Goal: Information Seeking & Learning: Learn about a topic

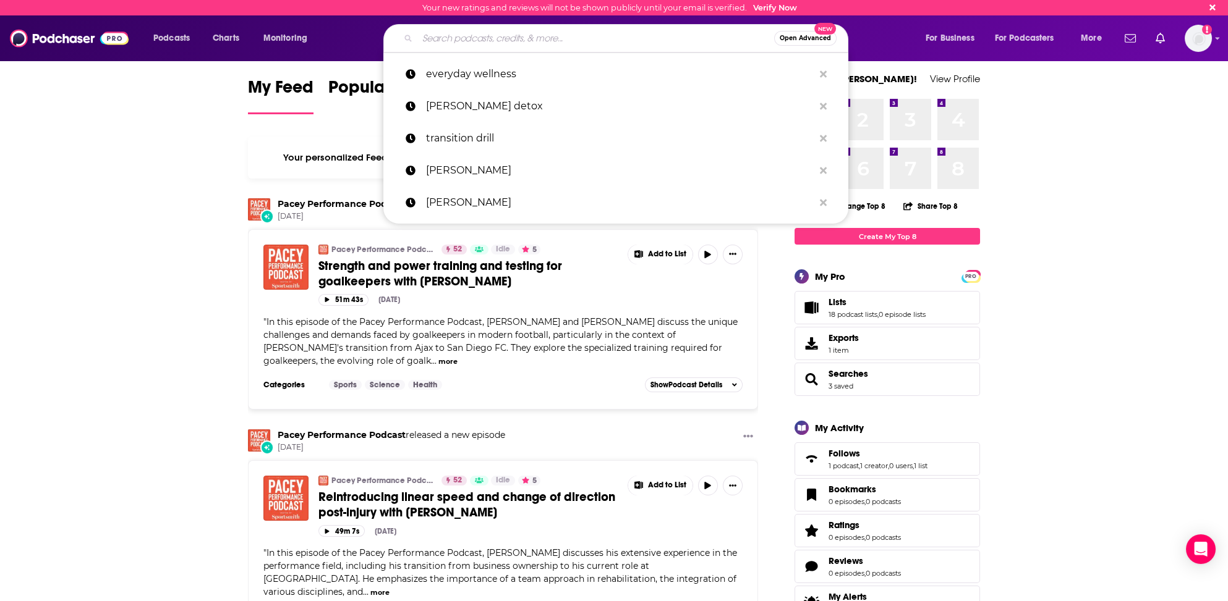
click at [457, 36] on input "Search podcasts, credits, & more..." at bounding box center [595, 38] width 357 height 20
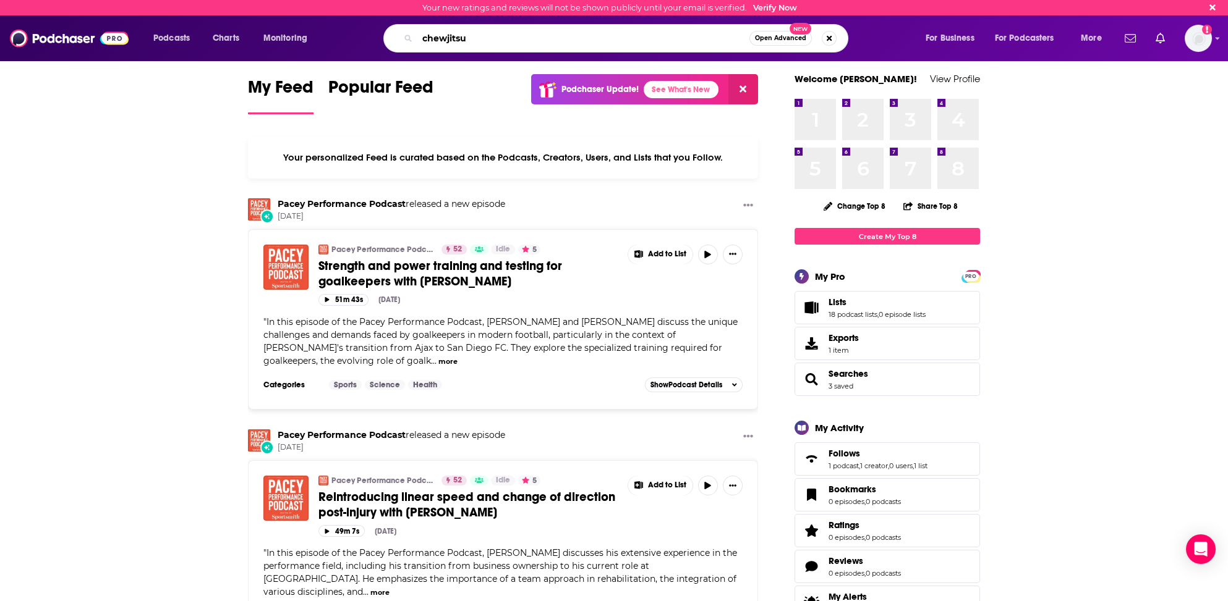
type input "chewjitsu"
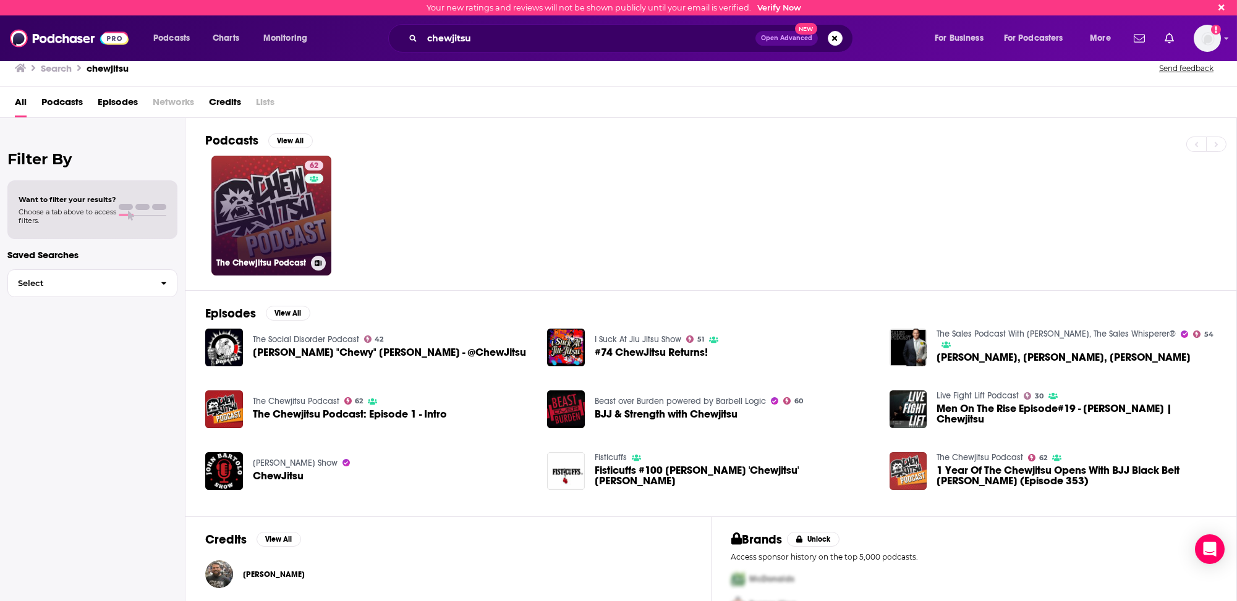
click at [237, 242] on link "62 The Chewjitsu Podcast" at bounding box center [271, 216] width 120 height 120
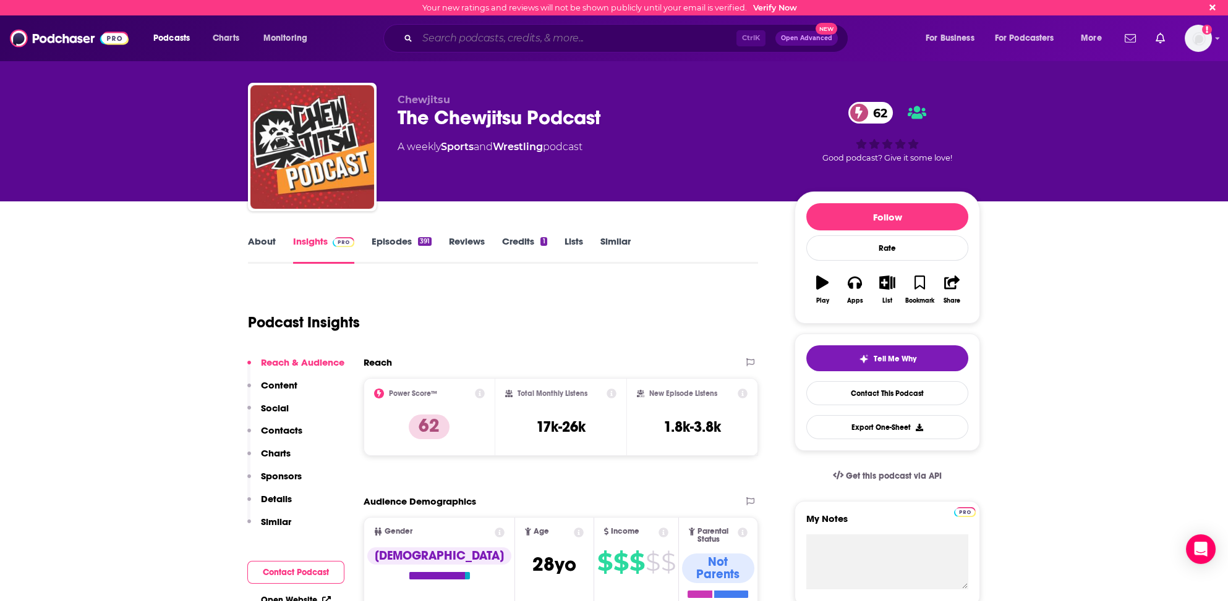
click at [477, 39] on input "Search podcasts, credits, & more..." at bounding box center [576, 38] width 319 height 20
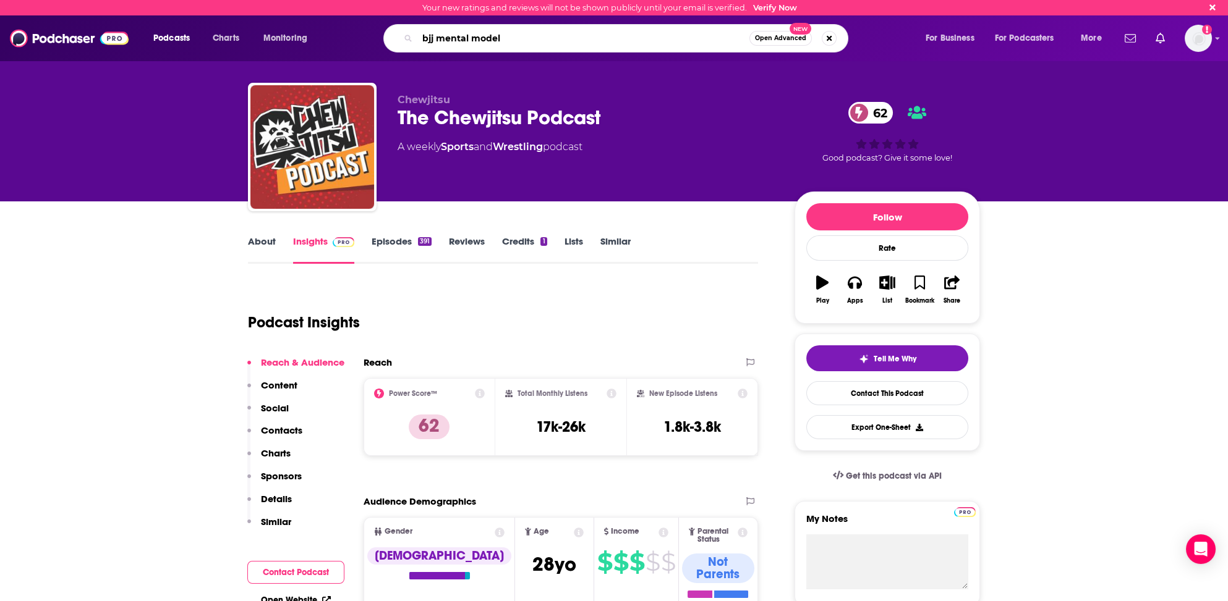
type input "bjj mental models"
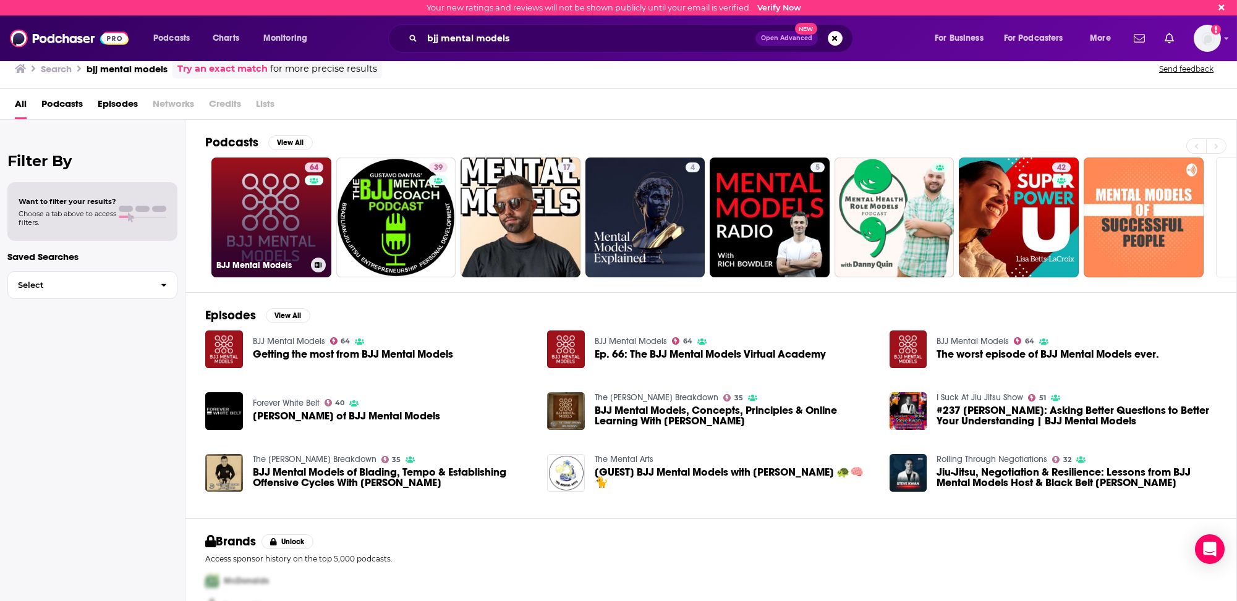
click at [237, 234] on link "64 BJJ Mental Models" at bounding box center [271, 218] width 120 height 120
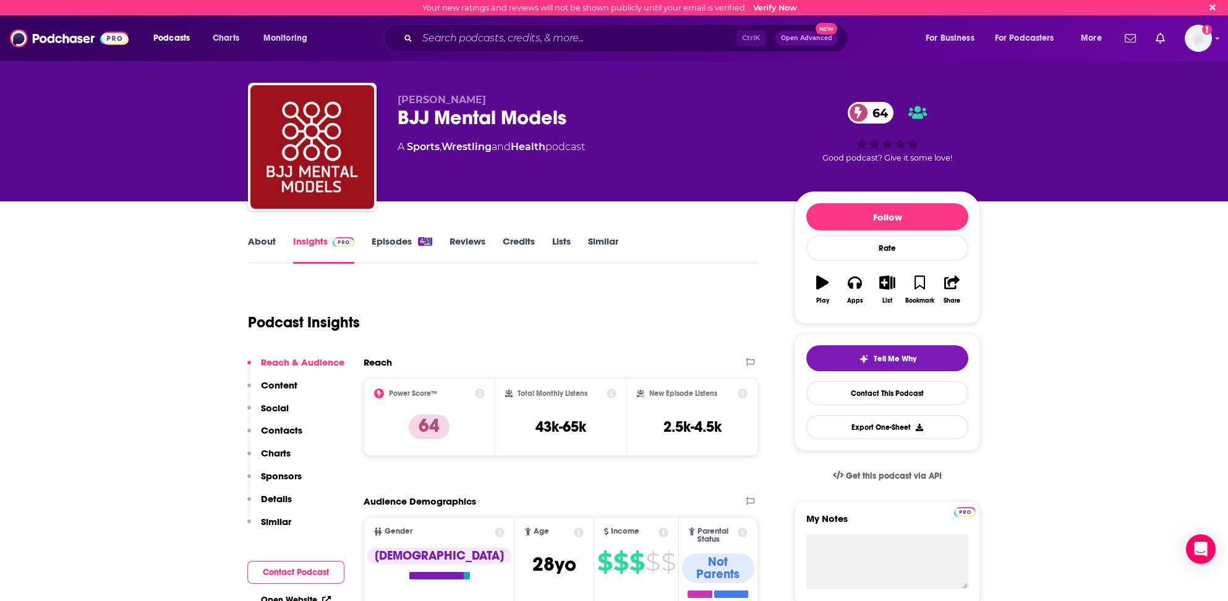
drag, startPoint x: 426, startPoint y: 211, endPoint x: 433, endPoint y: 210, distance: 6.9
click at [512, 166] on div "Steve Kwan BJJ Mental Models 64 A Sports , Wrestling and Health podcast" at bounding box center [585, 143] width 377 height 99
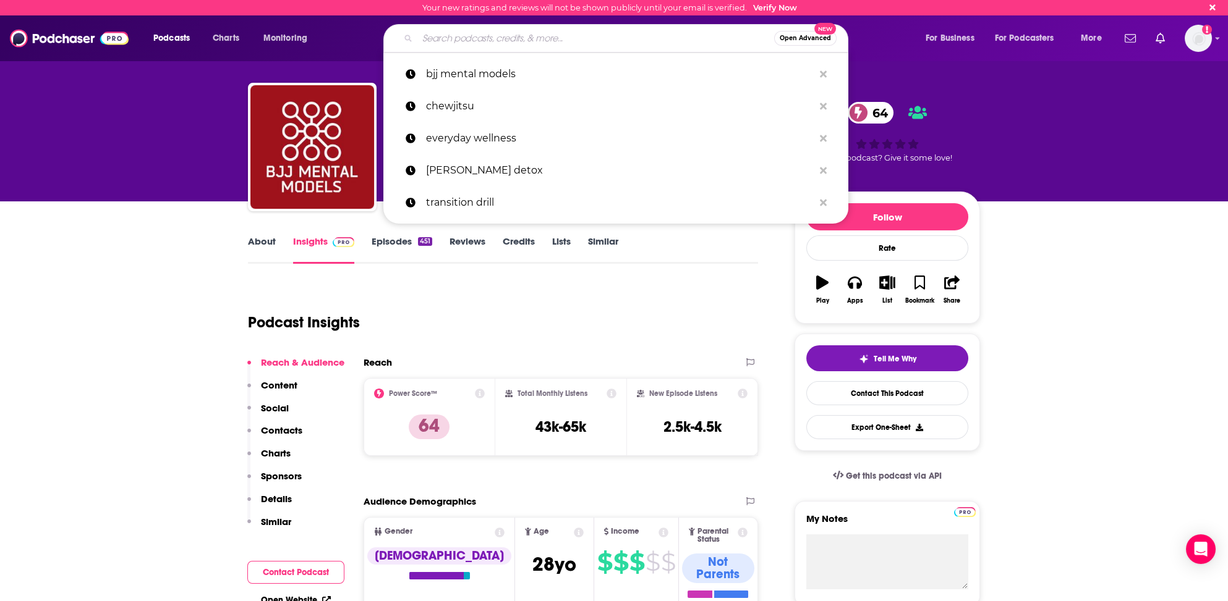
click at [443, 39] on input "Search podcasts, credits, & more..." at bounding box center [595, 38] width 357 height 20
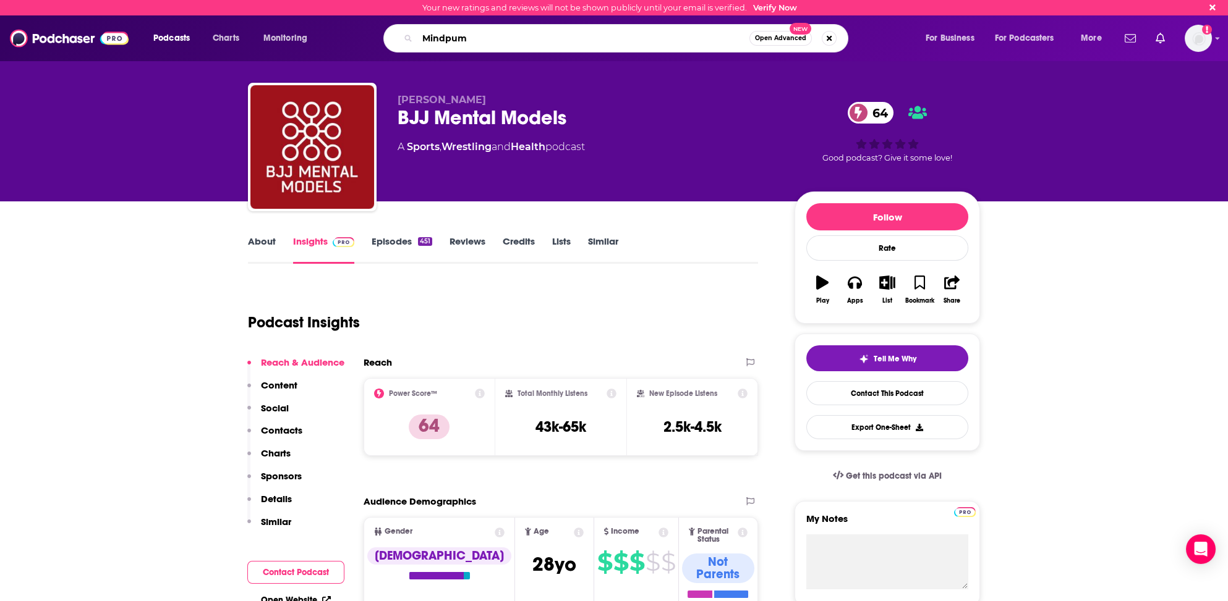
type input "Mindpump"
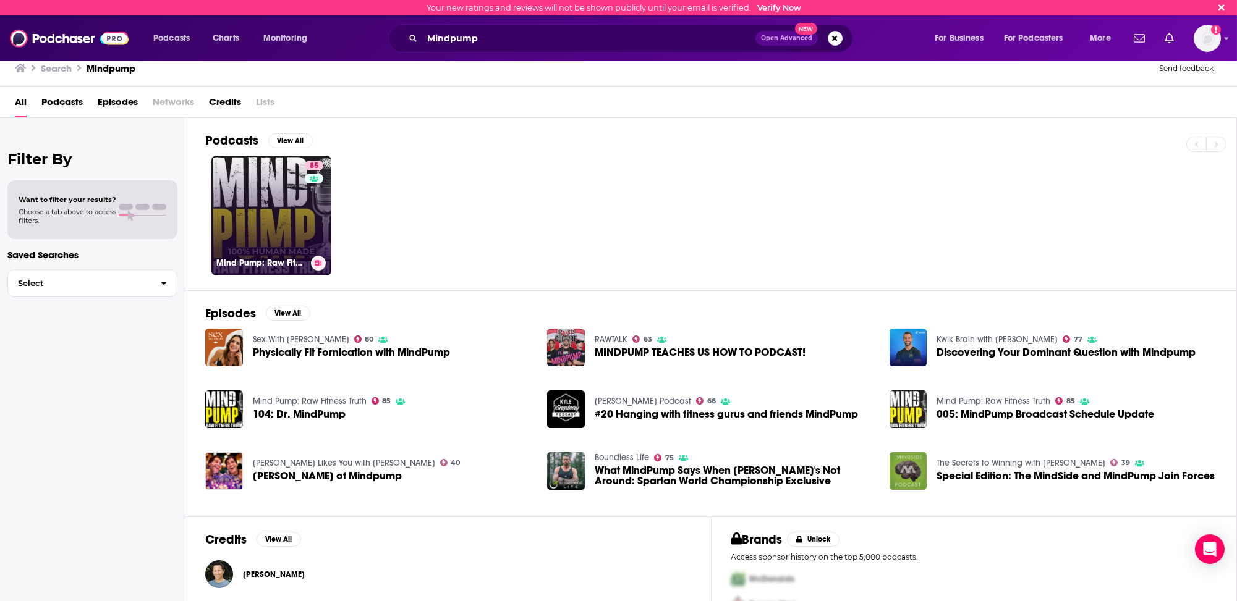
click at [240, 234] on link "85 Mind Pump: Raw Fitness Truth" at bounding box center [271, 216] width 120 height 120
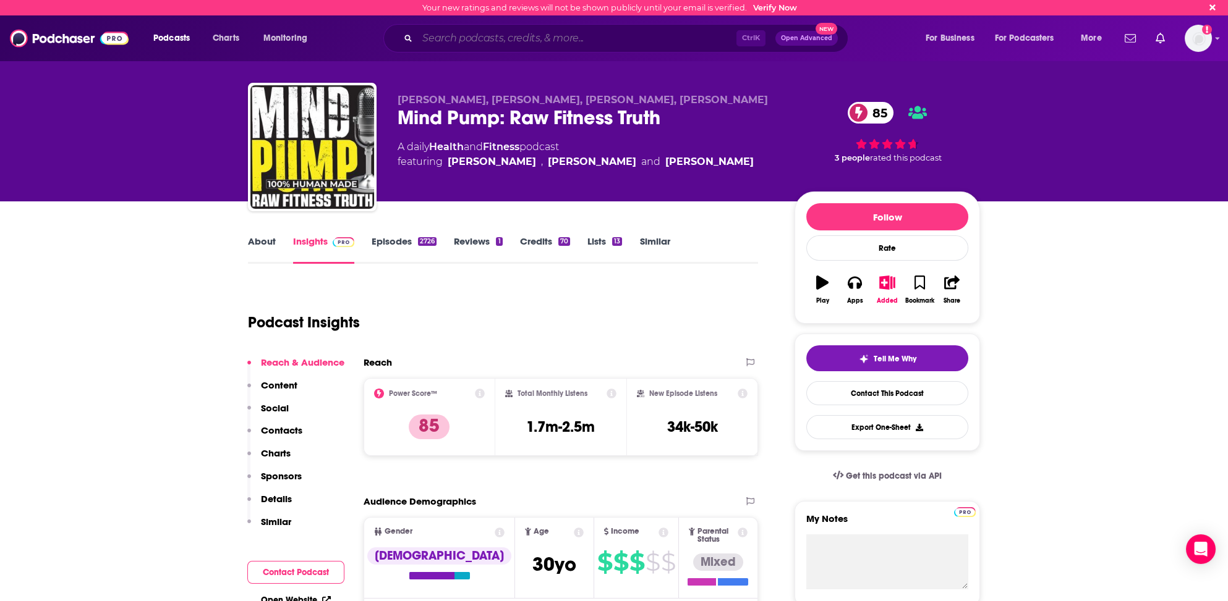
click at [460, 36] on input "Search podcasts, credits, & more..." at bounding box center [576, 38] width 319 height 20
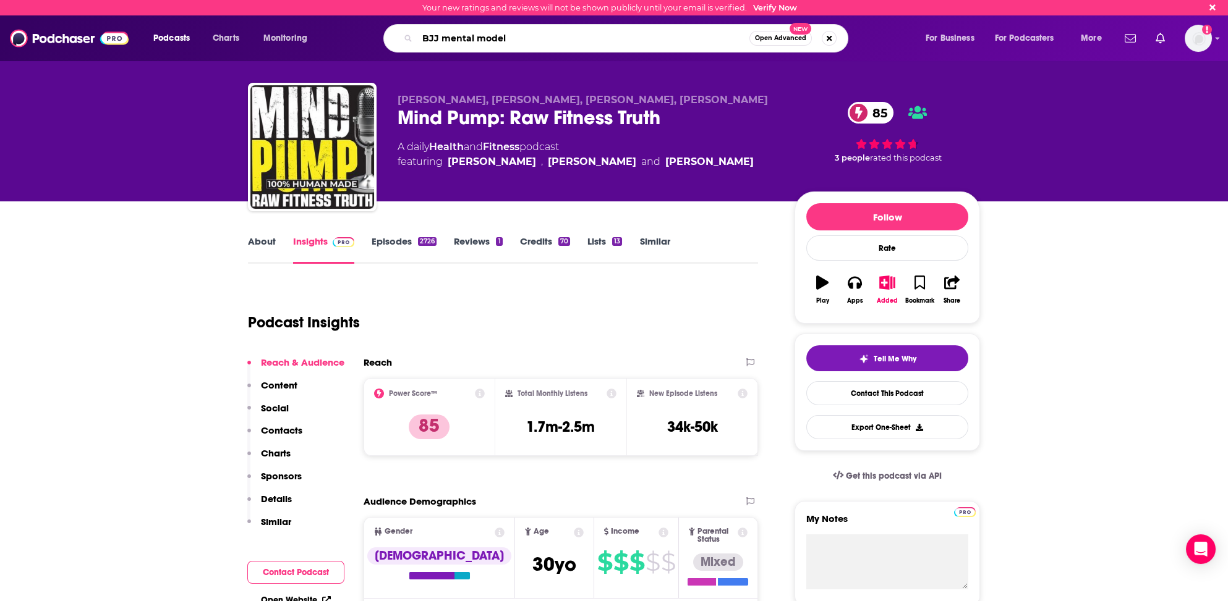
type input "BJJ mental models"
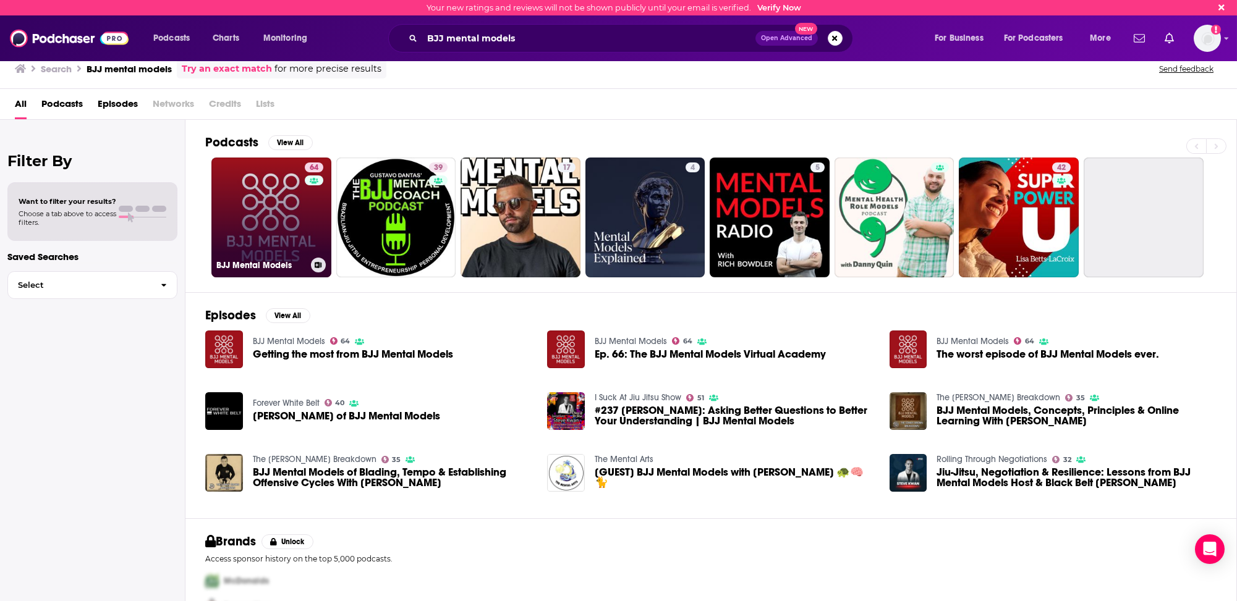
click at [240, 246] on link "64 BJJ Mental Models" at bounding box center [271, 218] width 120 height 120
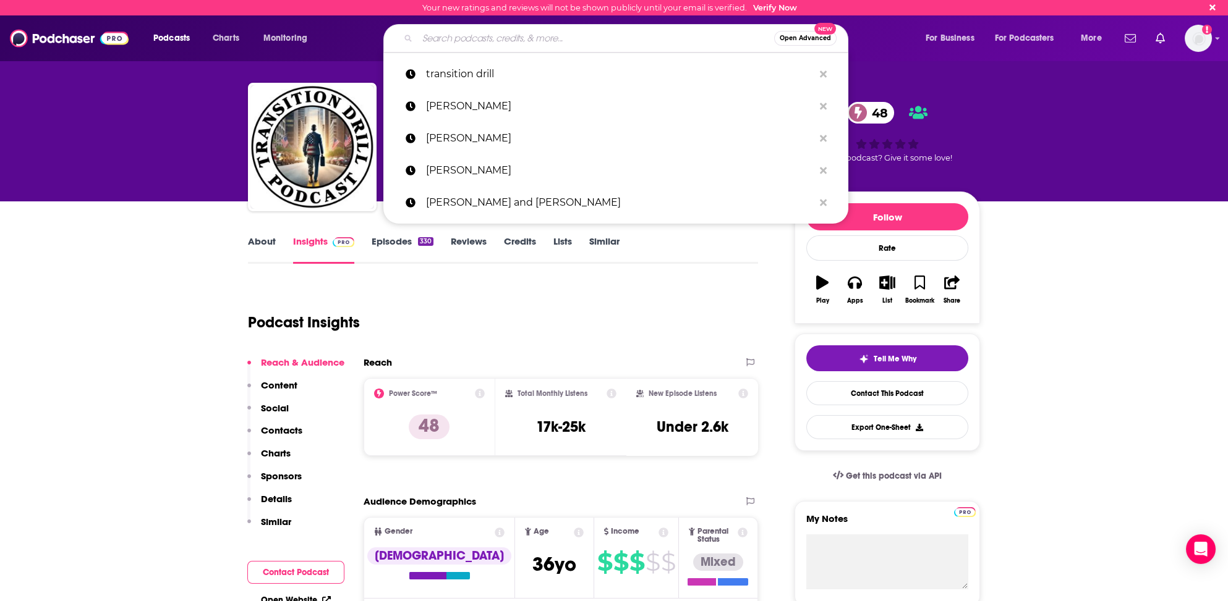
click at [439, 36] on input "Search podcasts, credits, & more..." at bounding box center [595, 38] width 357 height 20
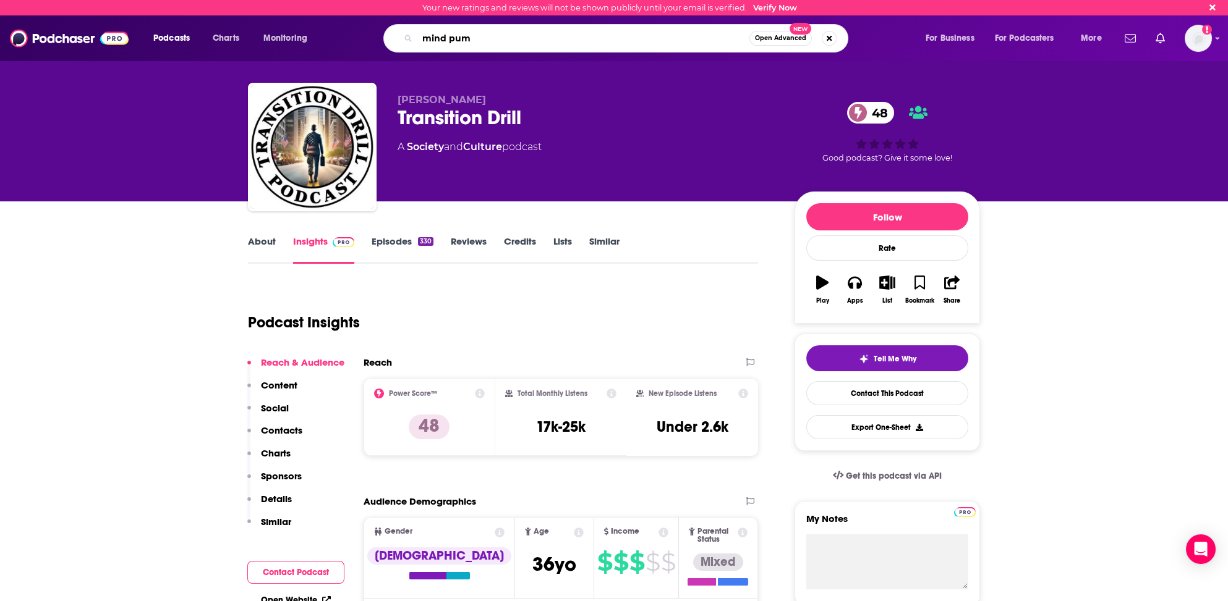
type input "mind pump"
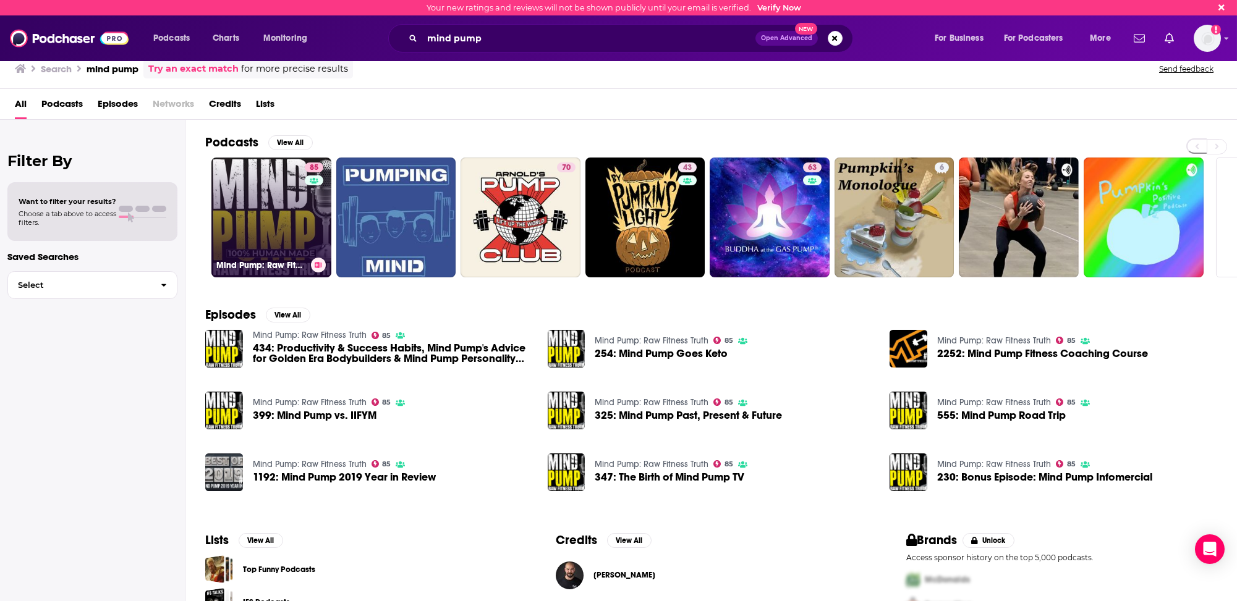
click at [229, 237] on link "85 Mind Pump: Raw Fitness Truth" at bounding box center [271, 218] width 120 height 120
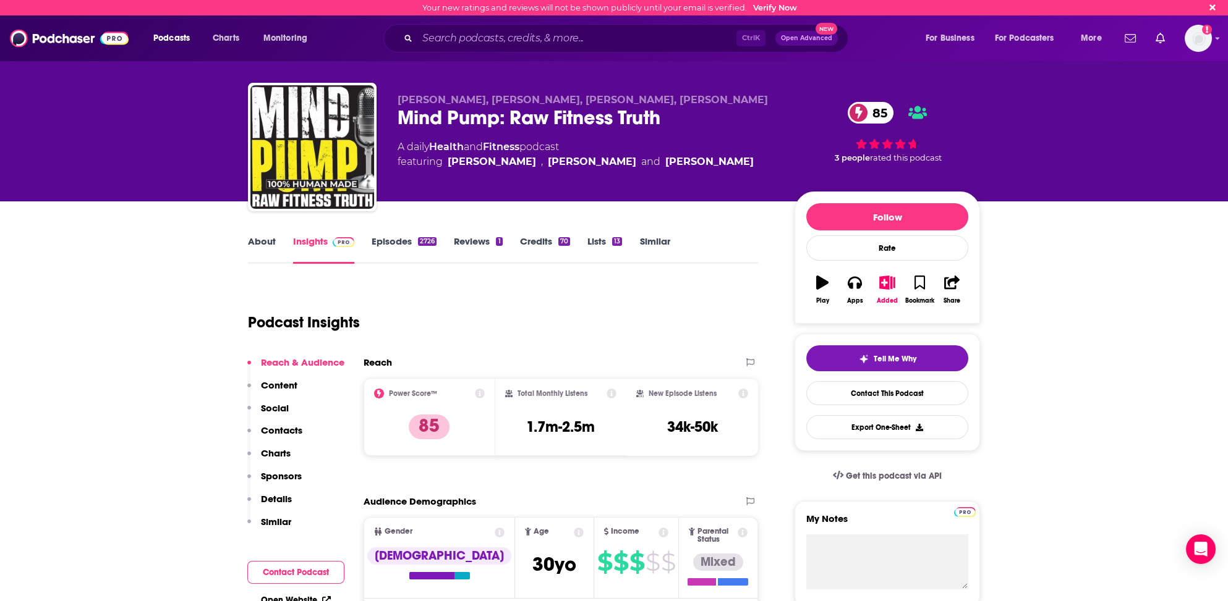
click at [282, 428] on p "Contacts" at bounding box center [281, 431] width 41 height 12
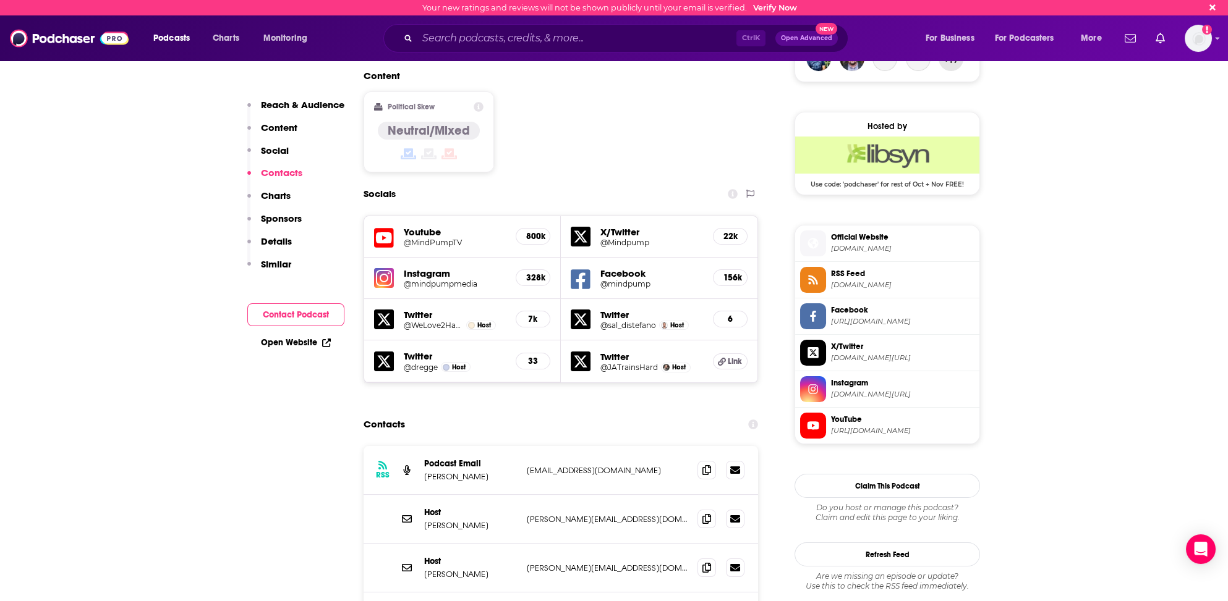
scroll to position [929, 0]
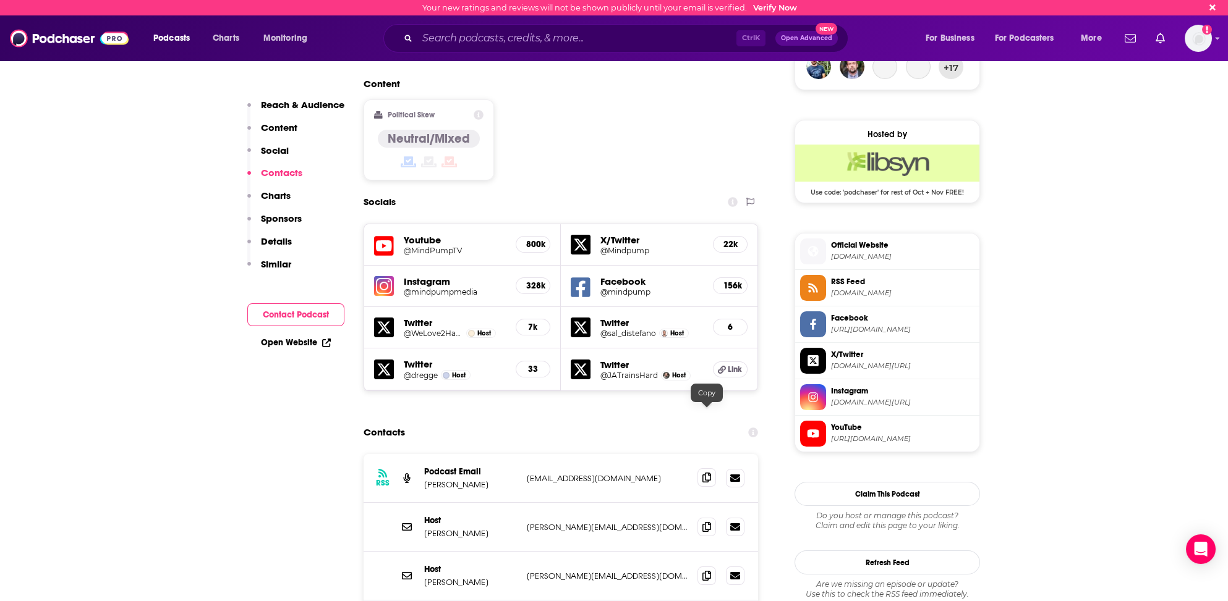
click at [702, 473] on icon at bounding box center [706, 478] width 9 height 10
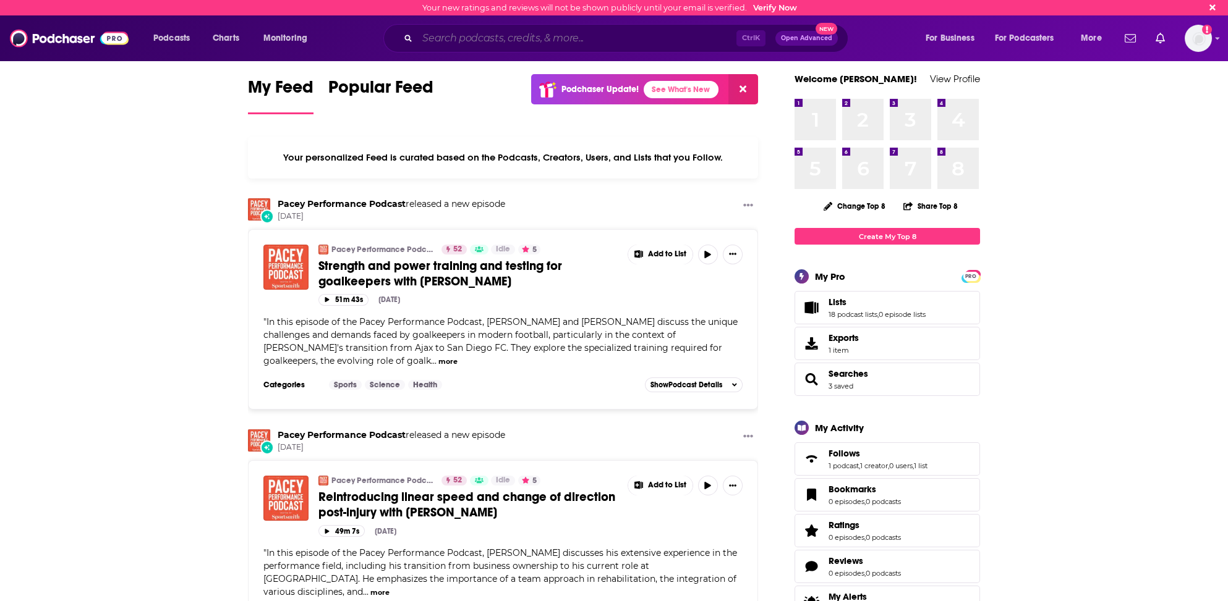
click at [441, 37] on input "Search podcasts, credits, & more..." at bounding box center [576, 38] width 319 height 20
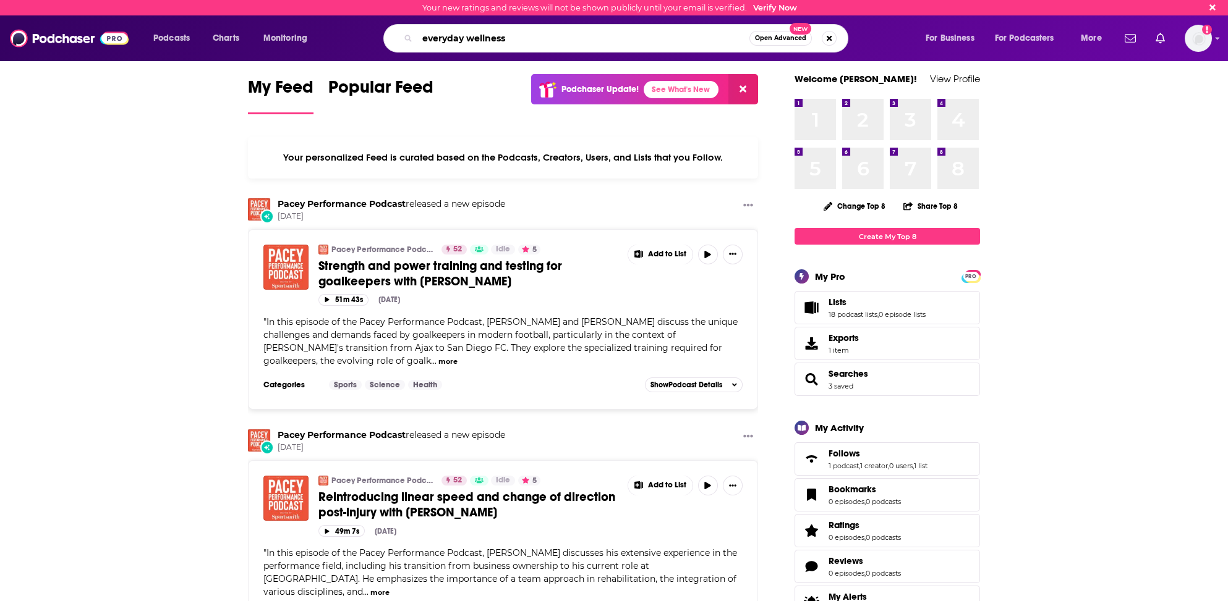
type input "everyday wellness"
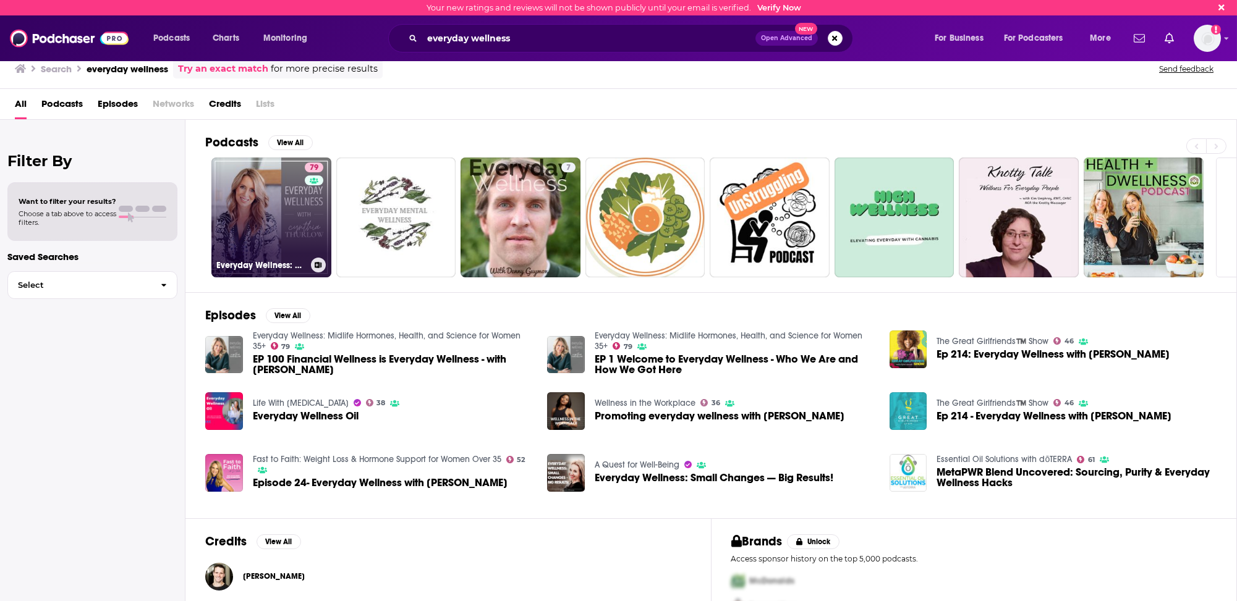
click at [242, 235] on link "79 Everyday Wellness: Midlife Hormones, Health, and Science for Women 35+" at bounding box center [271, 218] width 120 height 120
